Goal: Task Accomplishment & Management: Complete application form

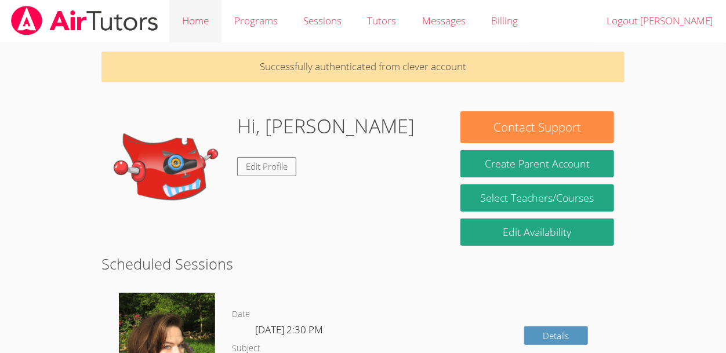
click at [198, 27] on link "Home" at bounding box center [195, 21] width 52 height 42
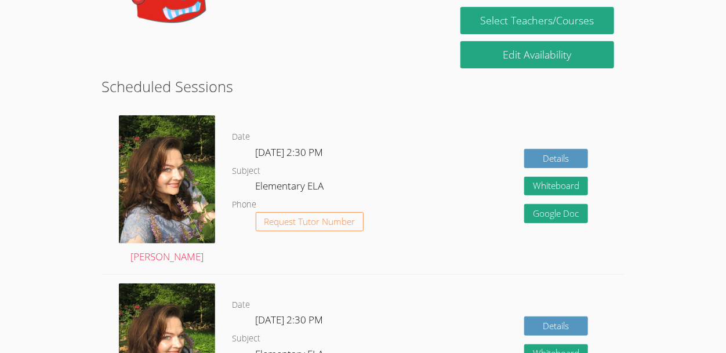
scroll to position [138, 0]
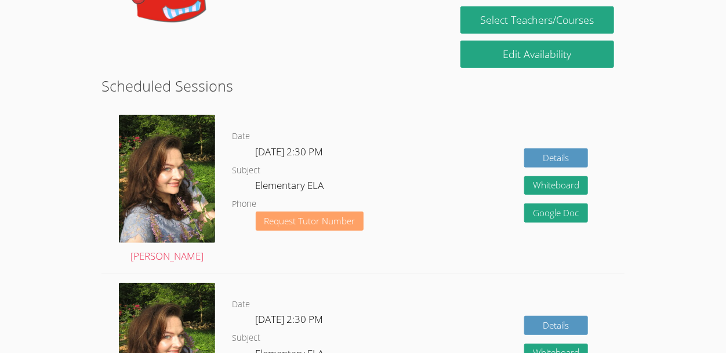
click at [270, 217] on span "Request Tutor Number" at bounding box center [309, 221] width 91 height 9
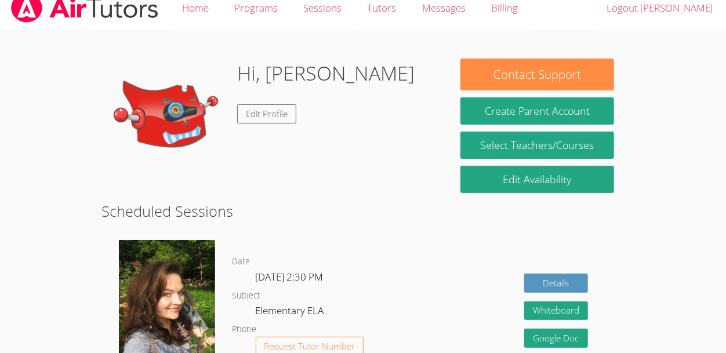
scroll to position [16, 0]
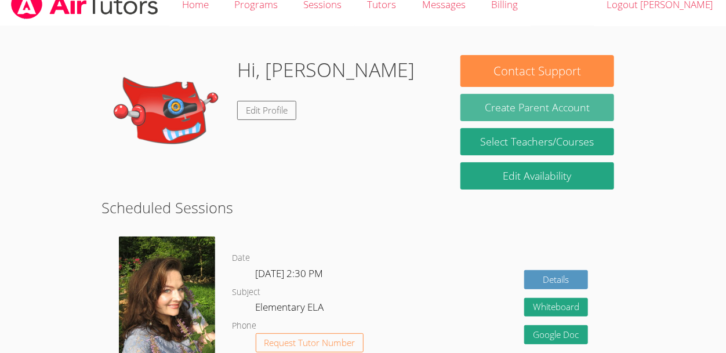
click at [607, 119] on button "Create Parent Account" at bounding box center [536, 107] width 153 height 27
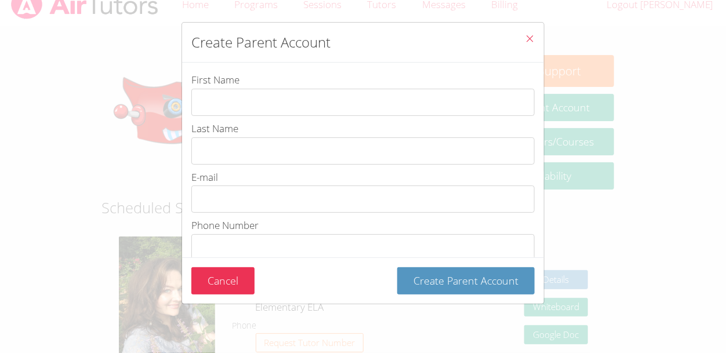
click at [622, 139] on div "Create Parent Account First Name Last Name E-mail Phone Number Password Passwor…" at bounding box center [363, 176] width 726 height 353
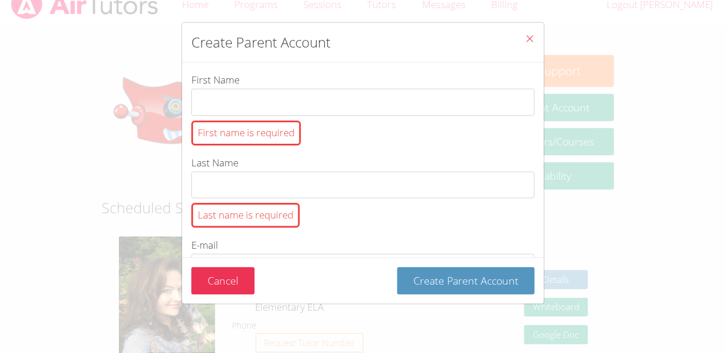
click at [527, 32] on button "Close" at bounding box center [530, 40] width 28 height 35
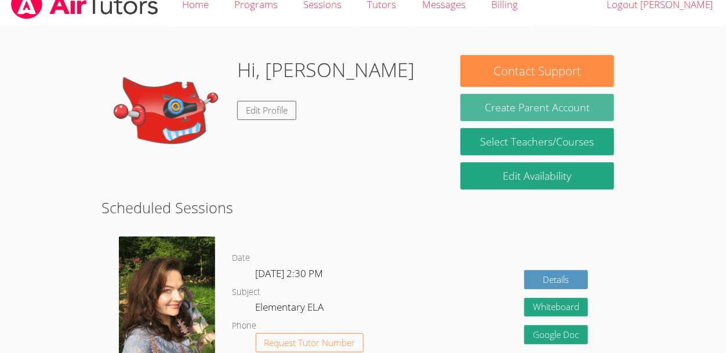
click at [583, 104] on button "Create Parent Account" at bounding box center [536, 107] width 153 height 27
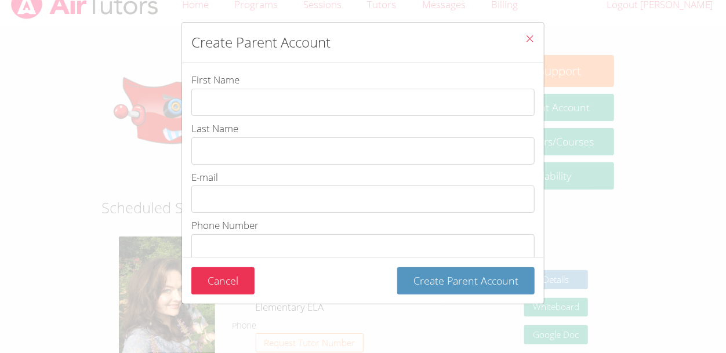
click at [531, 45] on span "Close" at bounding box center [530, 39] width 10 height 13
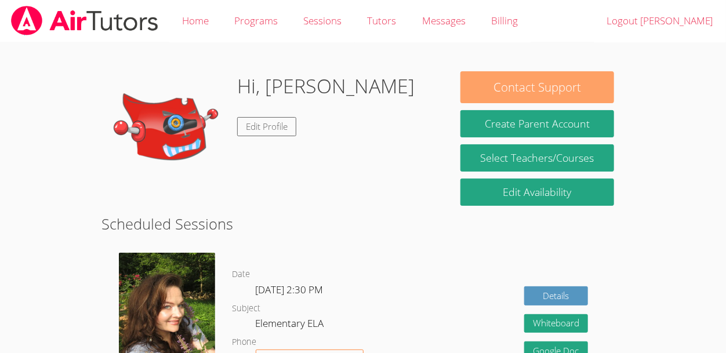
click at [519, 88] on button "Contact Support" at bounding box center [536, 87] width 153 height 32
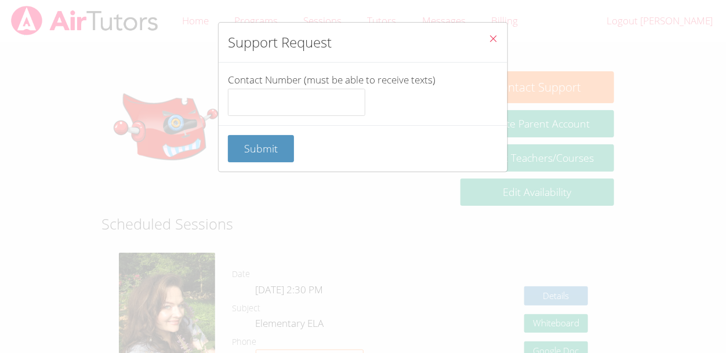
click at [494, 41] on icon "Close" at bounding box center [493, 39] width 10 height 10
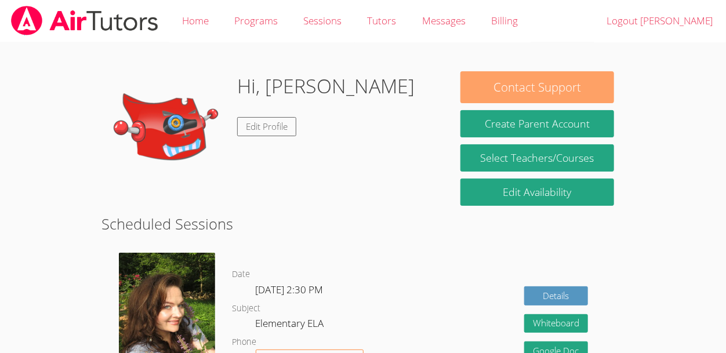
click at [506, 85] on button "Contact Support" at bounding box center [536, 87] width 153 height 32
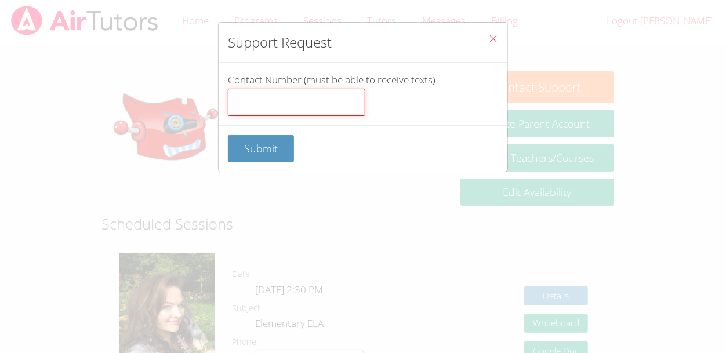
click at [271, 97] on input "Contact Number (must be able to receive texts)" at bounding box center [296, 103] width 137 height 28
type input "9515572648"
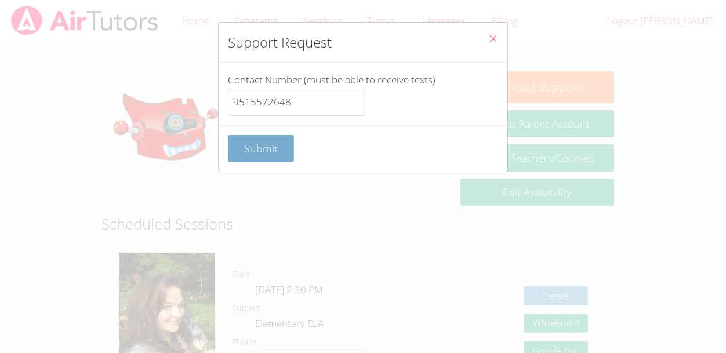
click at [271, 148] on span "Submit" at bounding box center [261, 149] width 34 height 14
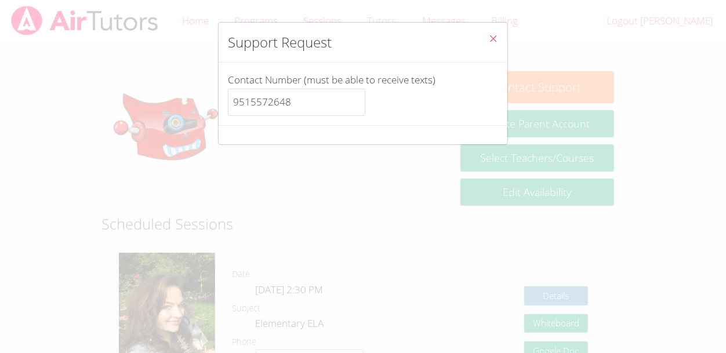
click at [271, 148] on div "Support Request Contact Number (must be able to receive texts) 9515572648" at bounding box center [363, 176] width 726 height 353
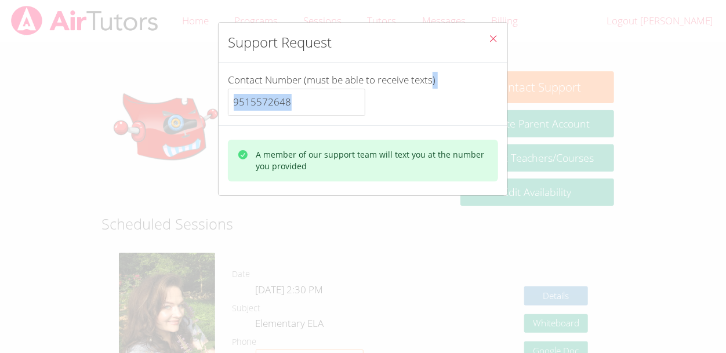
click at [491, 36] on icon "Close" at bounding box center [493, 39] width 10 height 10
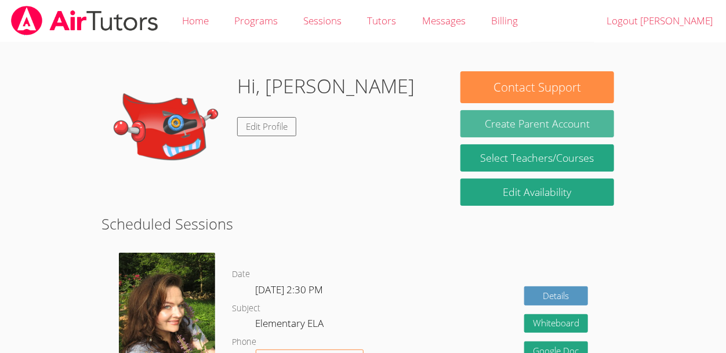
click at [527, 114] on button "Create Parent Account" at bounding box center [536, 123] width 153 height 27
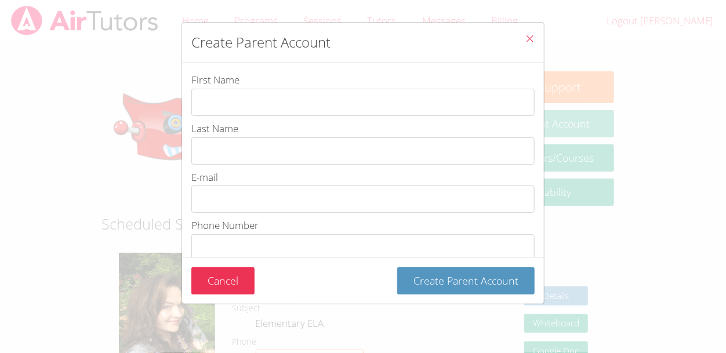
click at [527, 114] on input "First Name" at bounding box center [362, 102] width 343 height 27
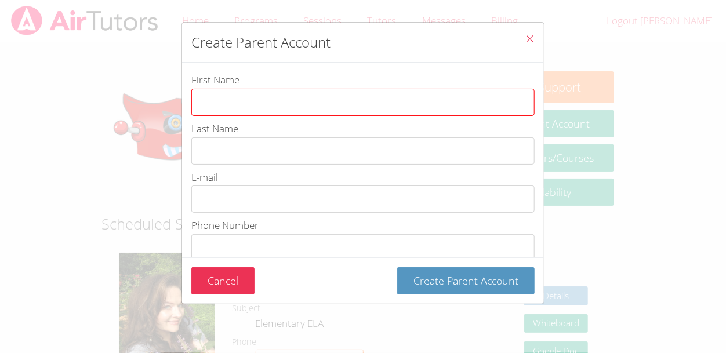
type input "a"
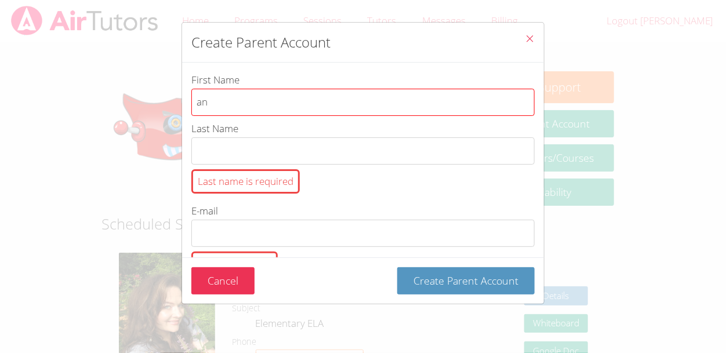
type input "a"
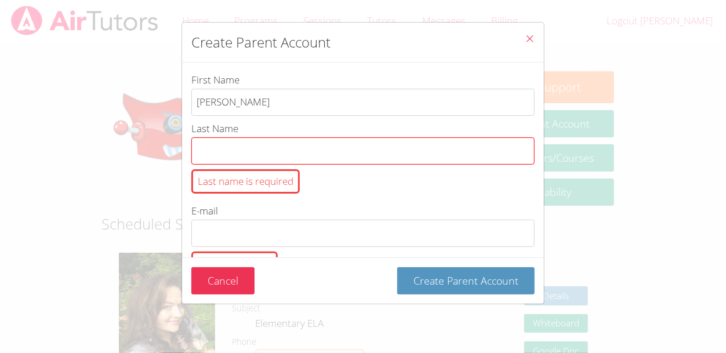
type input "Anita"
click at [344, 148] on input "Last Name Last name is required" at bounding box center [362, 150] width 343 height 27
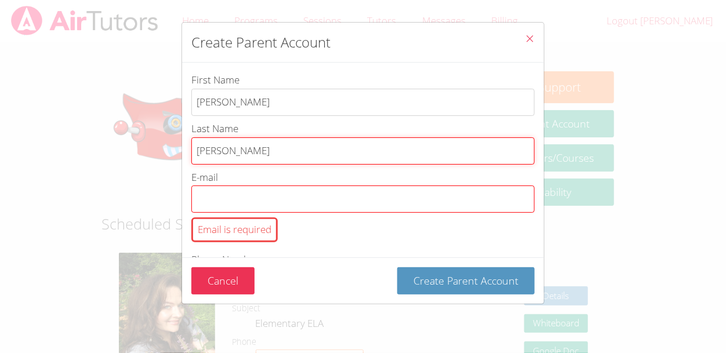
type input "Buchanan"
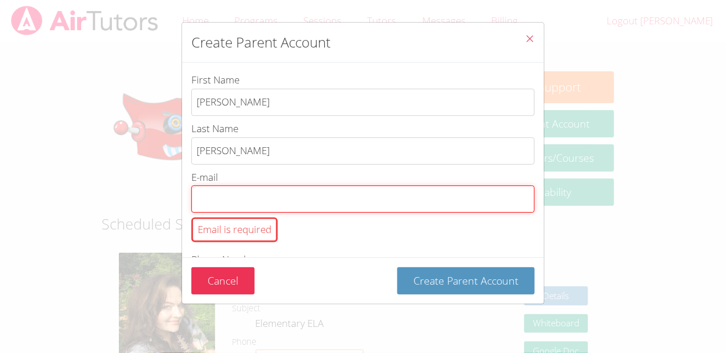
click at [306, 202] on input "E-mail Email is required" at bounding box center [362, 199] width 343 height 27
type input "a"
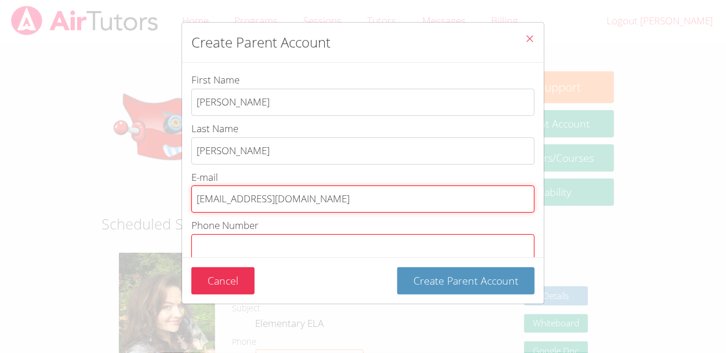
type input "buchanananita991@gmail.com"
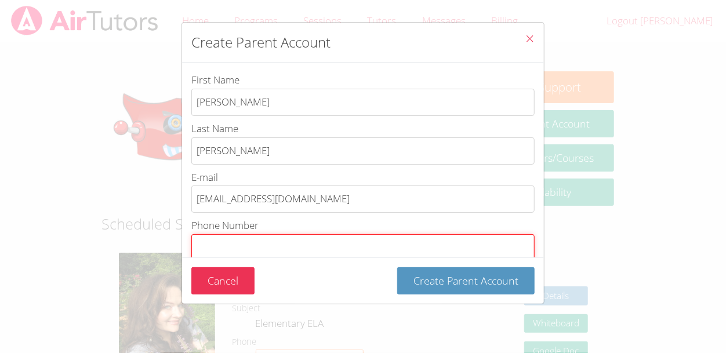
click at [277, 253] on input "Phone Number Phone number is required" at bounding box center [362, 247] width 343 height 27
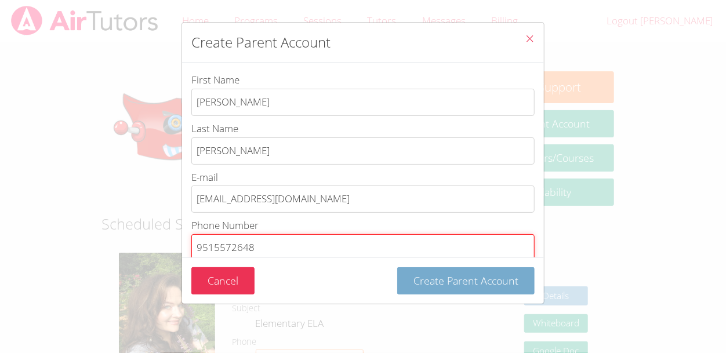
type input "9515572648"
click at [495, 282] on span "Create Parent Account" at bounding box center [466, 281] width 105 height 14
click at [429, 282] on span "Create Parent Account" at bounding box center [466, 281] width 105 height 14
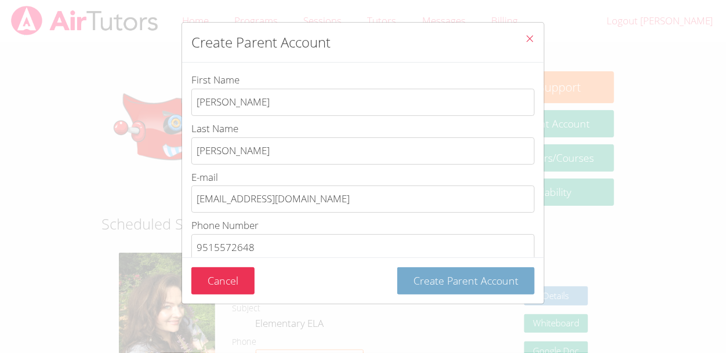
click at [429, 282] on span "Create Parent Account" at bounding box center [466, 281] width 105 height 14
click at [469, 290] on button "Create Parent Account" at bounding box center [465, 280] width 137 height 27
click at [470, 292] on button "Create Parent Account" at bounding box center [465, 280] width 137 height 27
click at [474, 291] on button "Create Parent Account" at bounding box center [465, 280] width 137 height 27
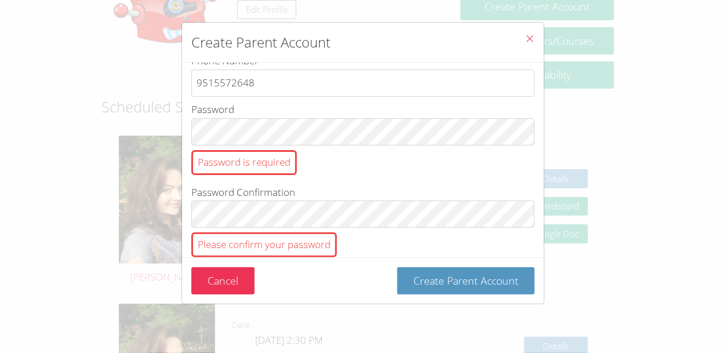
scroll to position [164, 0]
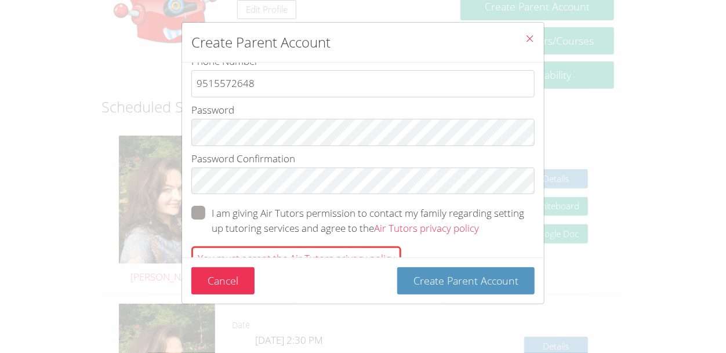
click at [479, 222] on span "btn solid green w-full" at bounding box center [479, 228] width 0 height 13
click at [479, 210] on input "I am giving Air Tutors permission to contact my family regarding setting up tut…" at bounding box center [484, 211] width 10 height 10
checkbox input "true"
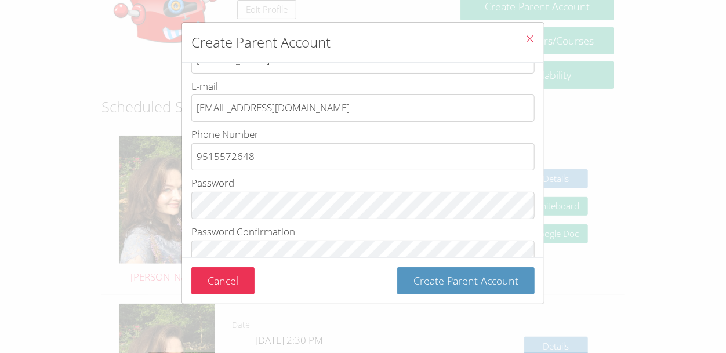
scroll to position [161, 0]
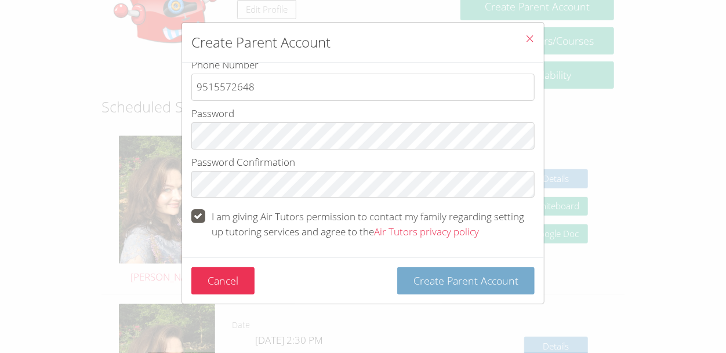
click at [505, 285] on span "Create Parent Account" at bounding box center [466, 281] width 105 height 14
